Goal: Information Seeking & Learning: Learn about a topic

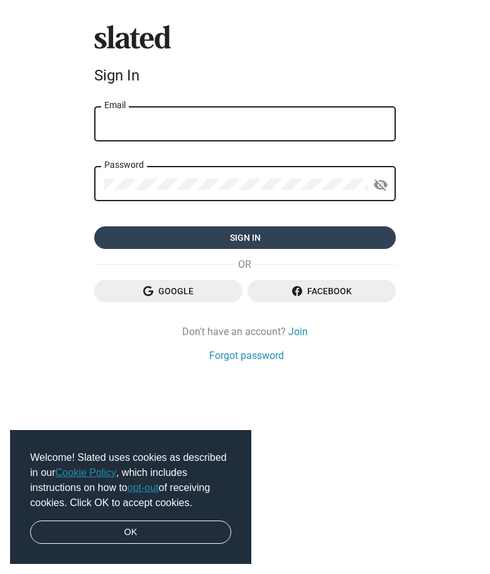
type input "[EMAIL_ADDRESS][DOMAIN_NAME]"
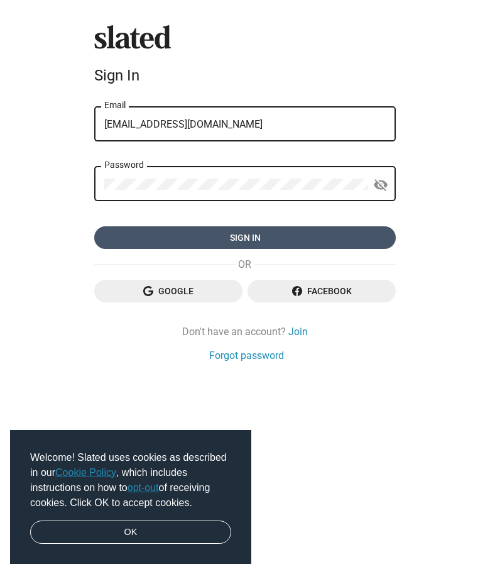
click at [204, 243] on span "Sign in" at bounding box center [245, 237] width 282 height 23
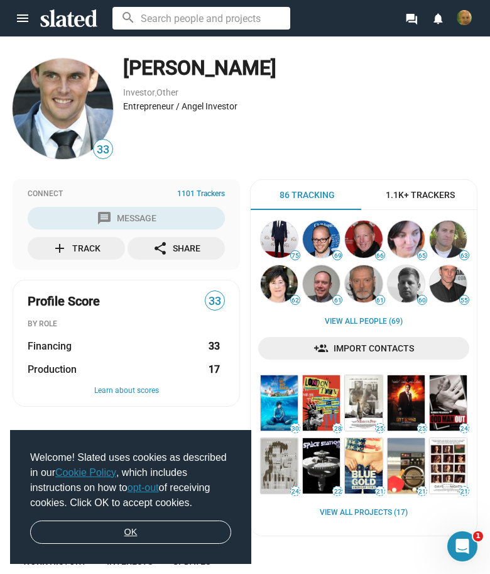
click at [123, 529] on link "OK" at bounding box center [130, 533] width 201 height 24
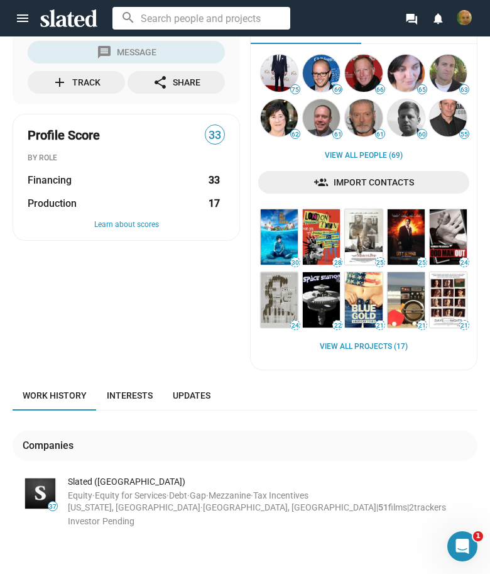
scroll to position [189, 0]
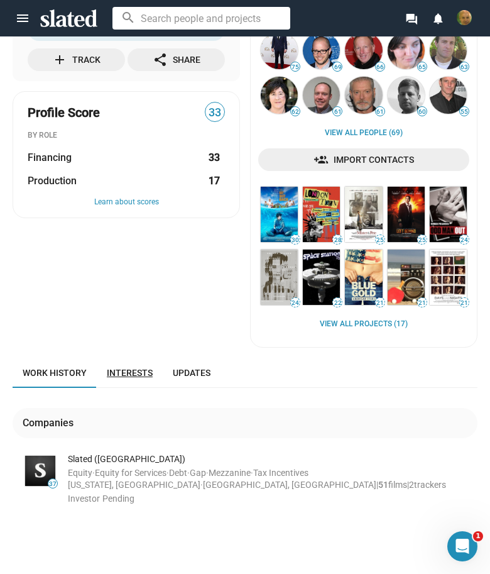
click at [124, 370] on span "Interests" at bounding box center [130, 373] width 46 height 10
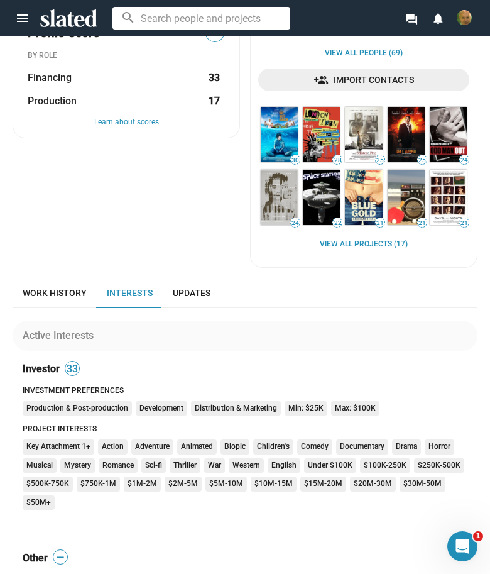
scroll to position [252, 0]
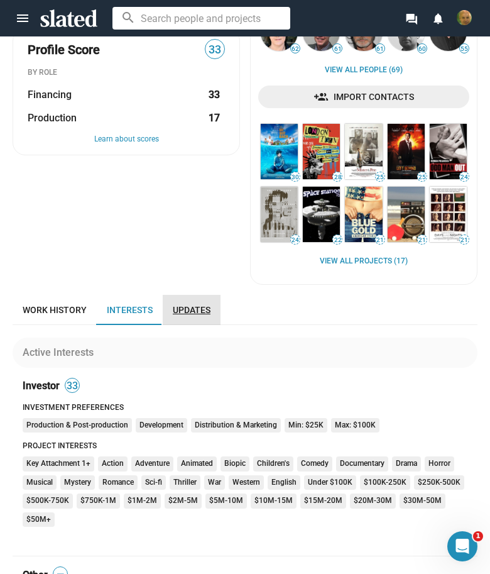
click at [191, 305] on span "Updates" at bounding box center [192, 310] width 38 height 10
